Goal: Information Seeking & Learning: Understand process/instructions

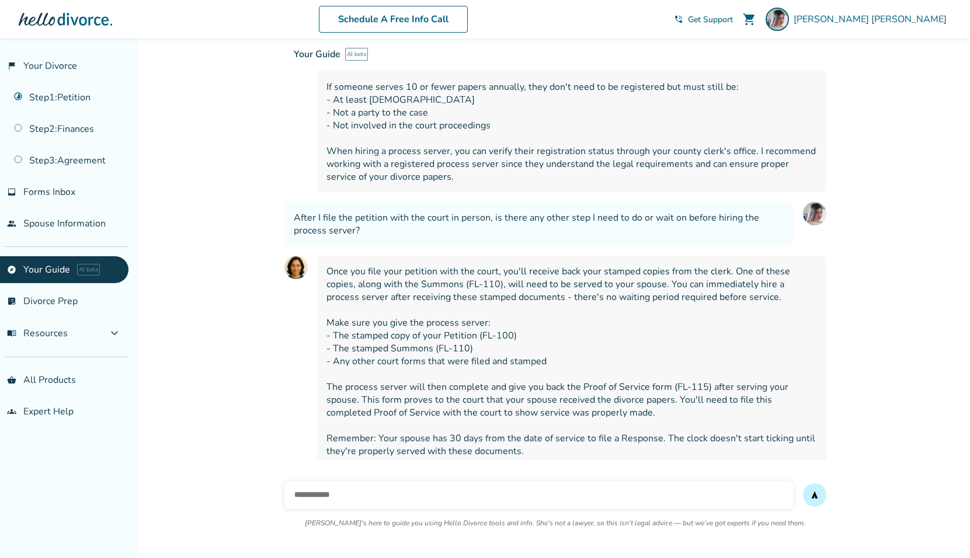
scroll to position [1994, 0]
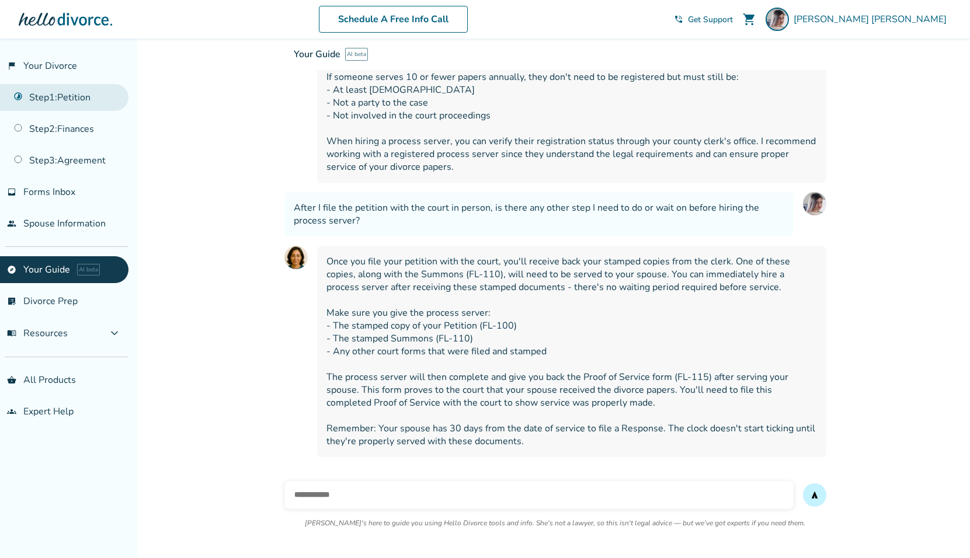
click at [68, 97] on link "Step 1 : Petition" at bounding box center [64, 97] width 129 height 27
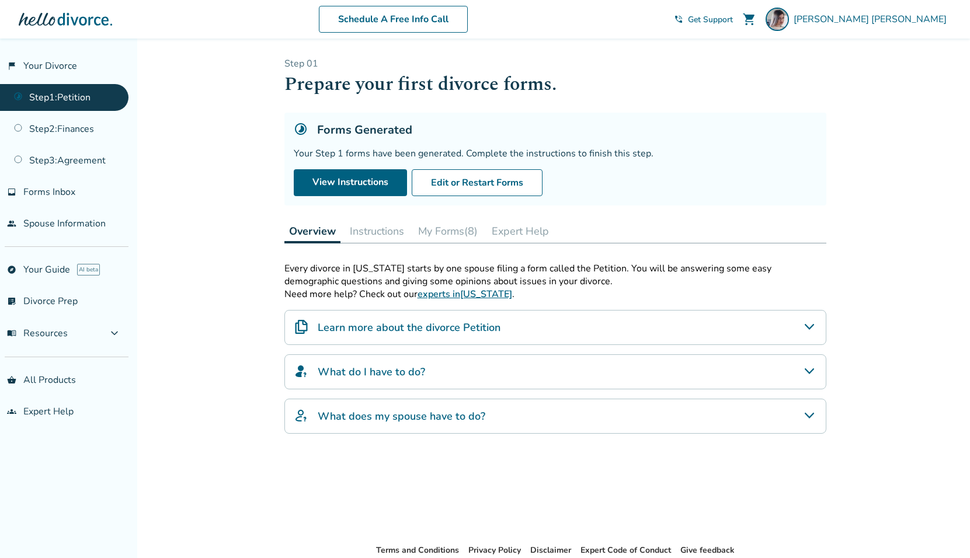
click at [369, 229] on button "Instructions" at bounding box center [377, 231] width 64 height 23
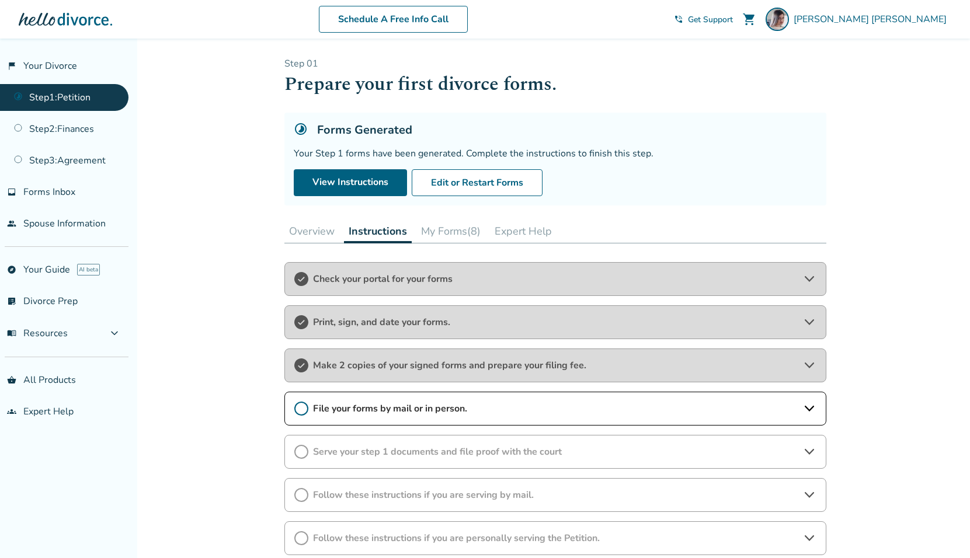
click at [380, 411] on span "File your forms by mail or in person." at bounding box center [555, 408] width 485 height 13
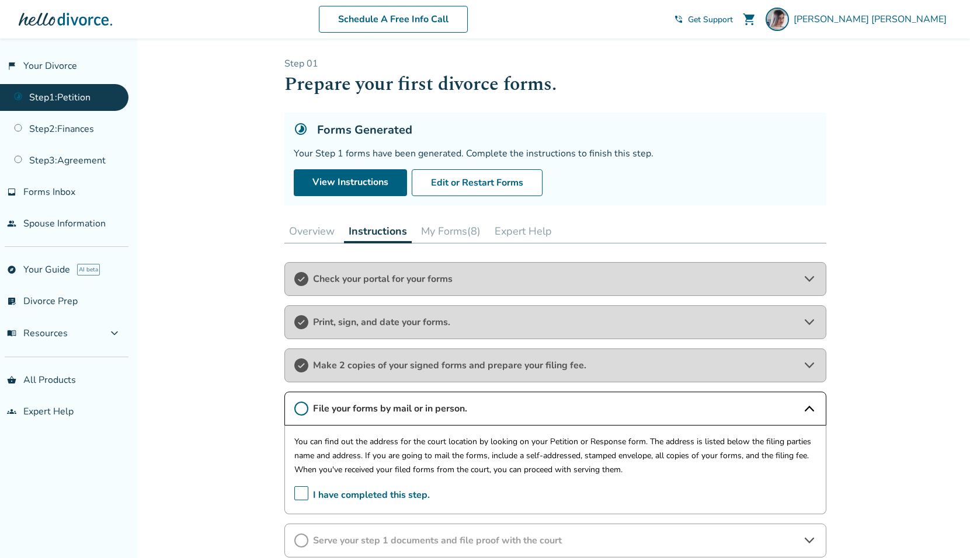
click at [296, 498] on span "I have completed this step." at bounding box center [362, 496] width 136 height 18
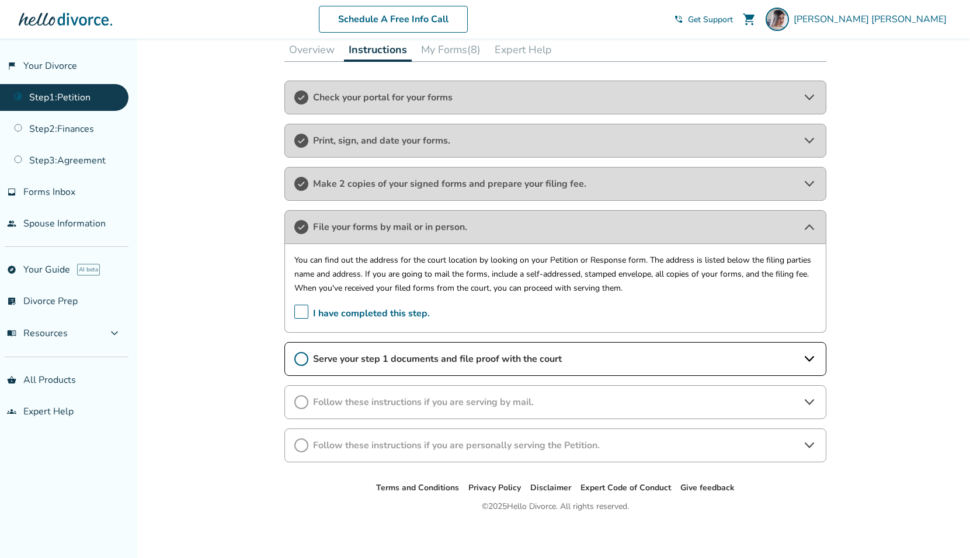
scroll to position [182, 0]
click at [810, 356] on icon at bounding box center [810, 359] width 14 height 14
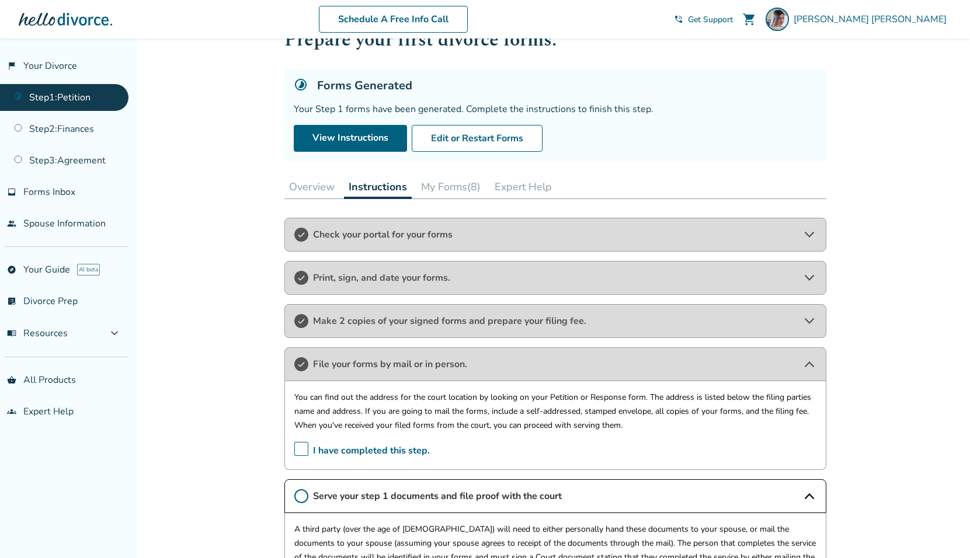
scroll to position [0, 0]
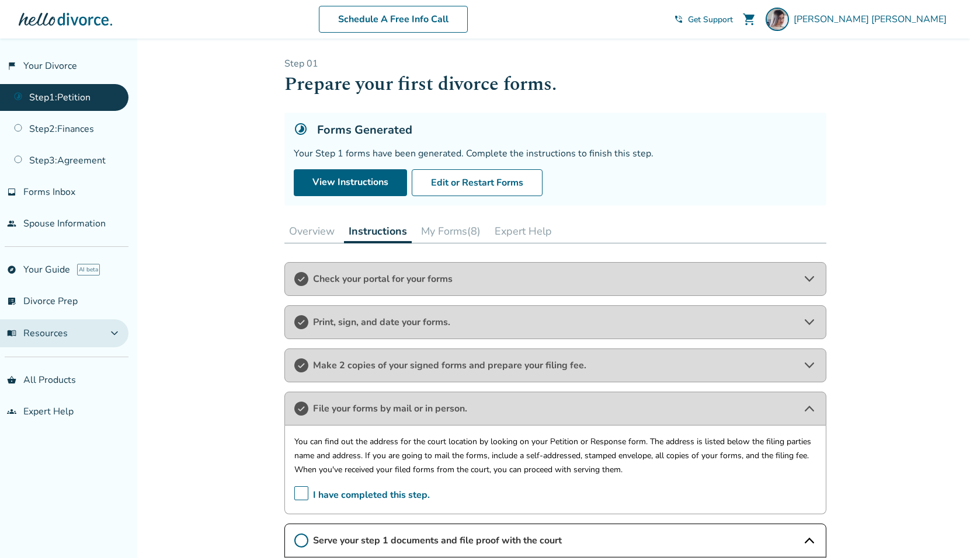
click at [112, 334] on span "expand_more" at bounding box center [114, 334] width 14 height 14
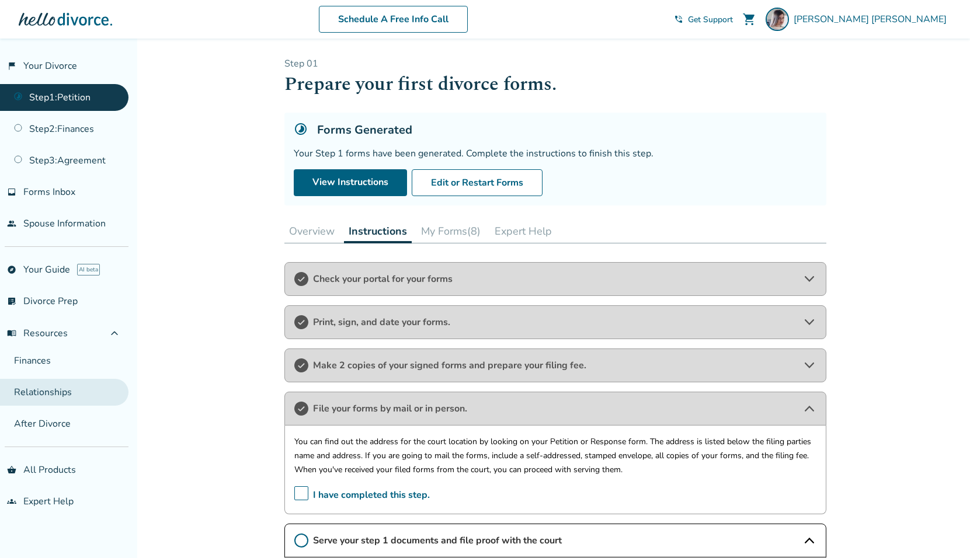
click at [65, 405] on link "Relationships" at bounding box center [64, 392] width 129 height 27
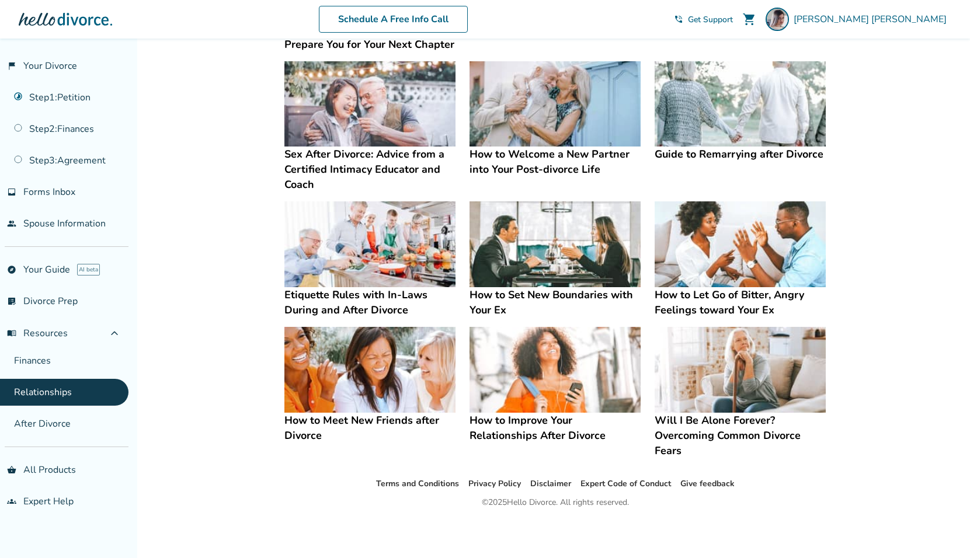
scroll to position [195, 0]
click at [347, 250] on img at bounding box center [369, 244] width 171 height 86
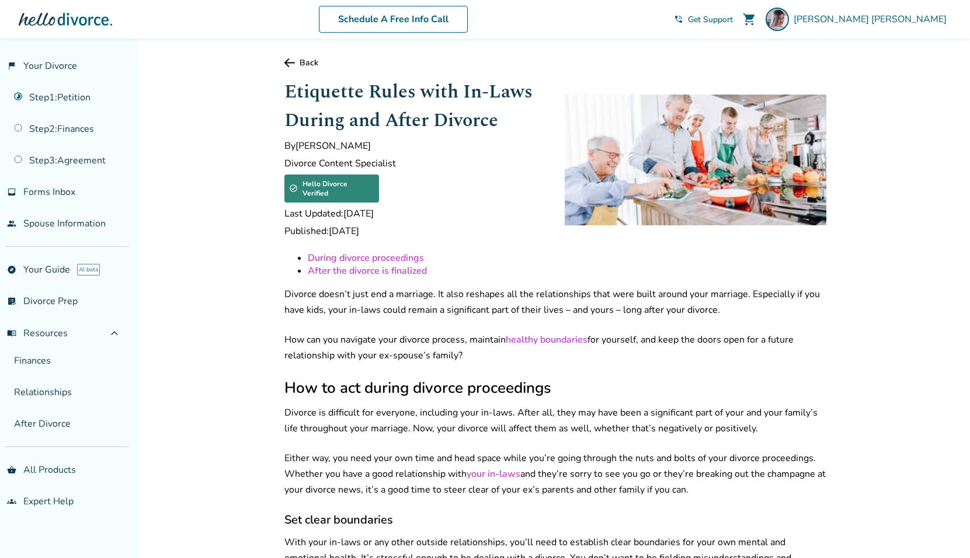
click at [305, 60] on link "Back" at bounding box center [555, 62] width 542 height 11
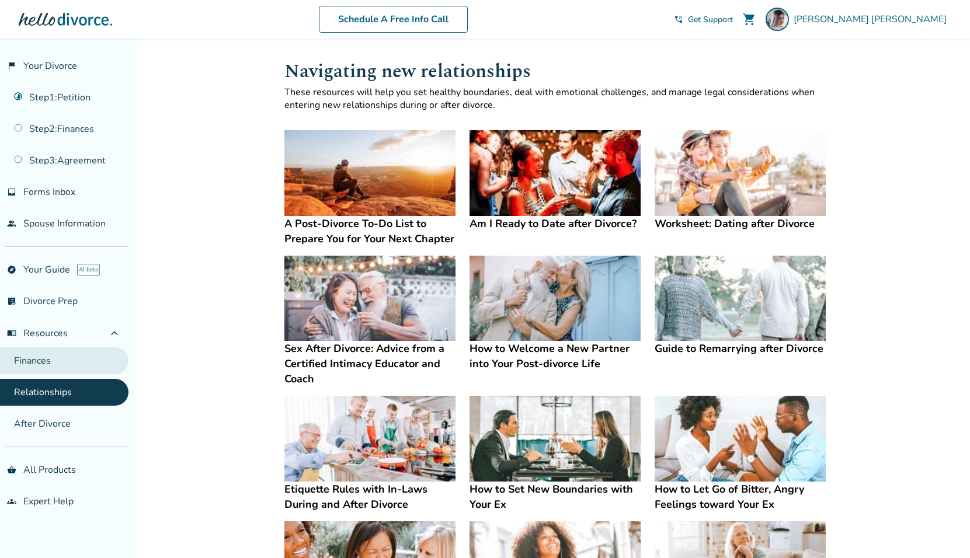
click at [40, 368] on link "Finances" at bounding box center [64, 361] width 129 height 27
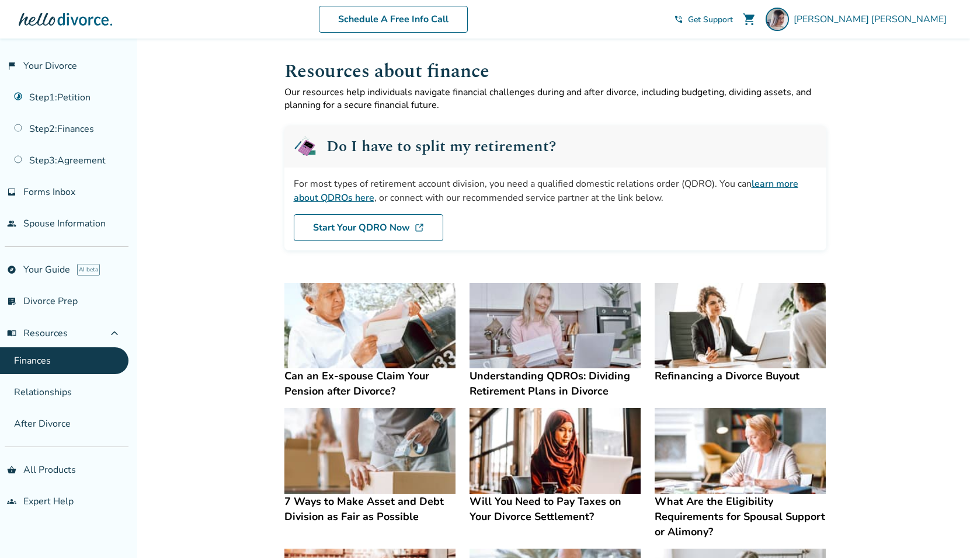
click at [393, 314] on img at bounding box center [369, 326] width 171 height 86
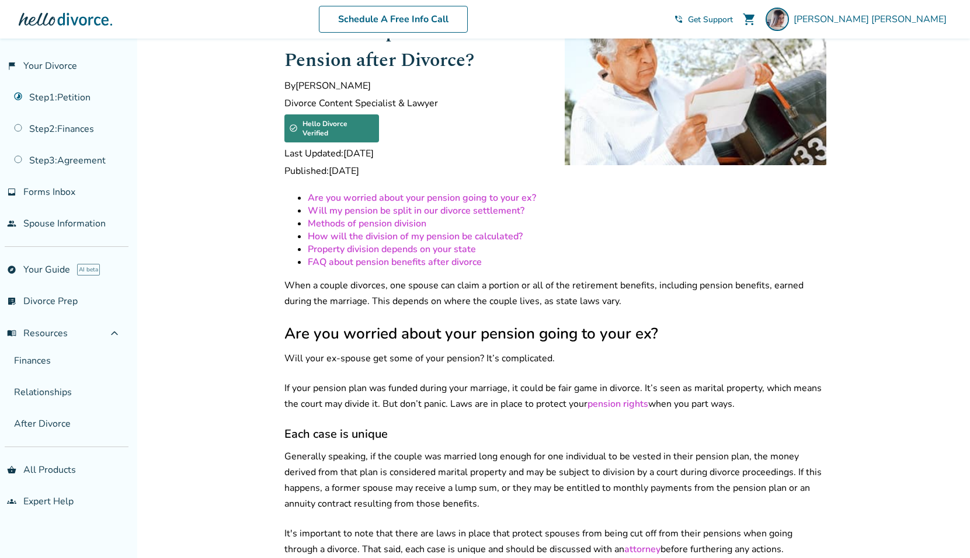
scroll to position [461, 0]
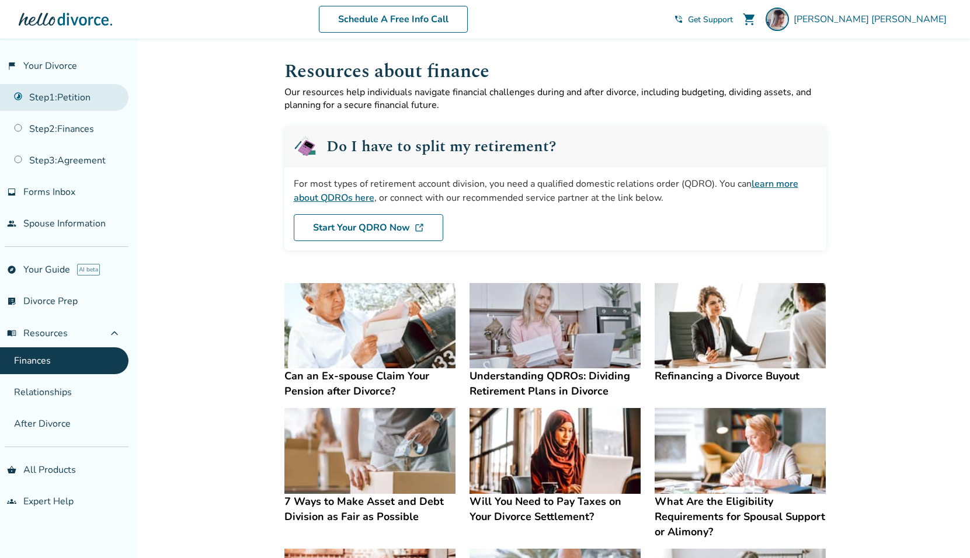
click at [85, 96] on link "Step 1 : Petition" at bounding box center [64, 97] width 129 height 27
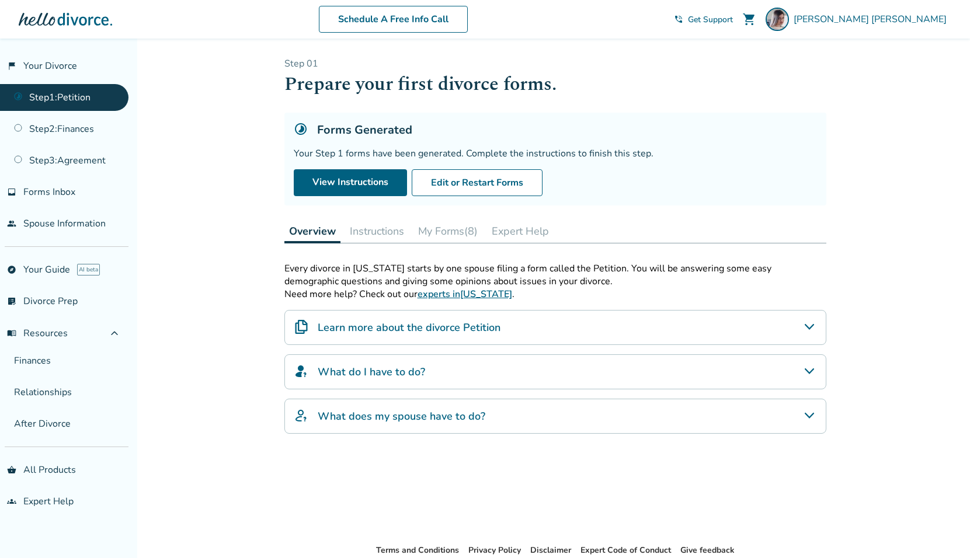
click at [393, 235] on button "Instructions" at bounding box center [377, 231] width 64 height 23
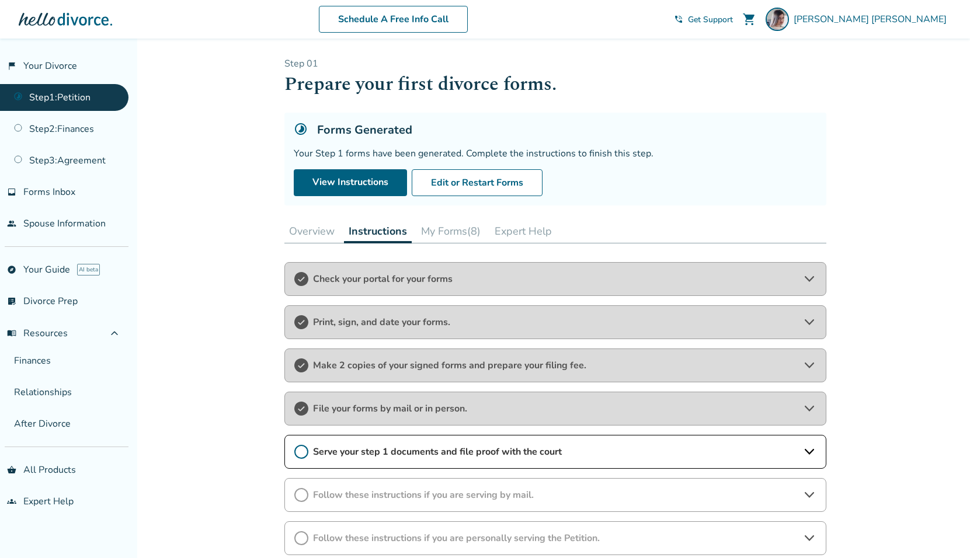
click at [462, 408] on span "File your forms by mail or in person." at bounding box center [555, 408] width 485 height 13
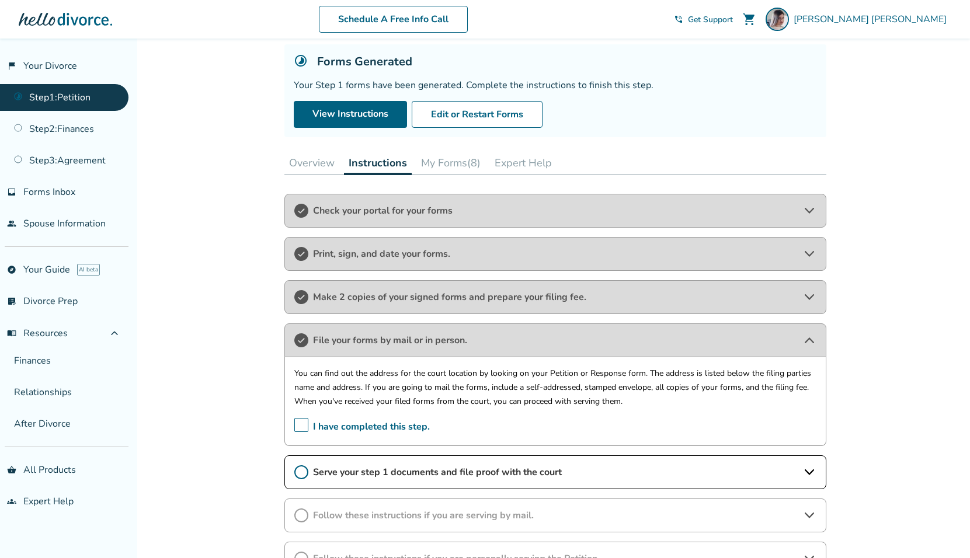
scroll to position [69, 0]
click at [450, 472] on span "Serve your step 1 documents and file proof with the court" at bounding box center [555, 472] width 485 height 13
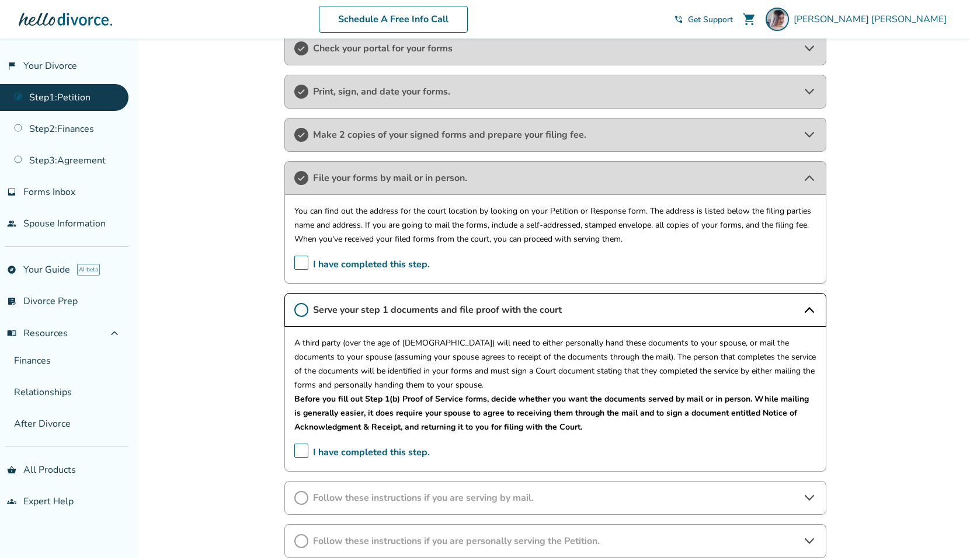
scroll to position [271, 0]
